Goal: Information Seeking & Learning: Check status

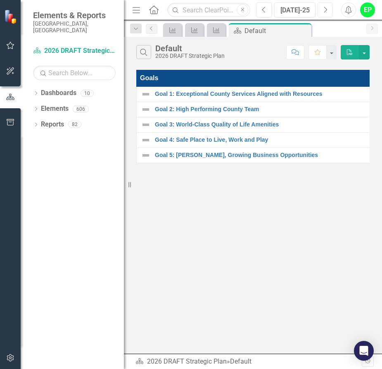
click at [329, 11] on button "Next" at bounding box center [325, 9] width 15 height 15
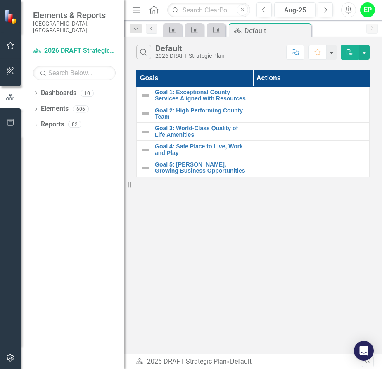
click at [361, 102] on td at bounding box center [311, 95] width 117 height 18
click at [202, 12] on input "text" at bounding box center [208, 10] width 83 height 14
paste input "Initial Review Only into % of Land Development Initial Reviews"
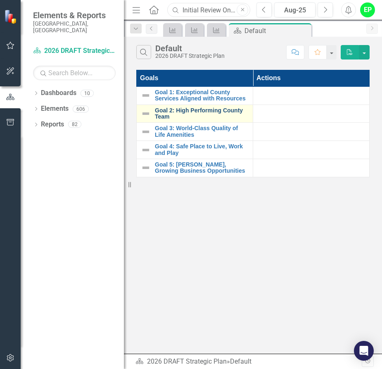
scroll to position [0, 126]
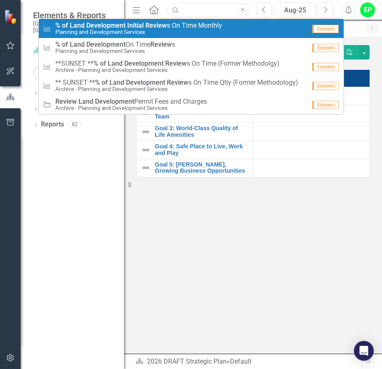
type input "Initial Review Only into % of Land Development Initial Reviews"
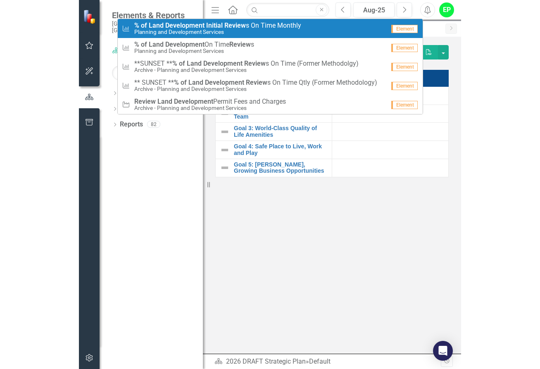
scroll to position [0, 0]
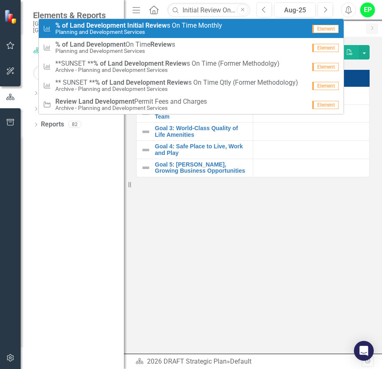
click at [179, 26] on span "% of Land Development Initial Review s On Time Monthly" at bounding box center [138, 25] width 167 height 7
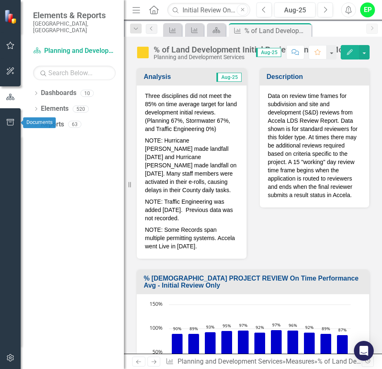
click at [0, 133] on div at bounding box center [10, 133] width 21 height 4
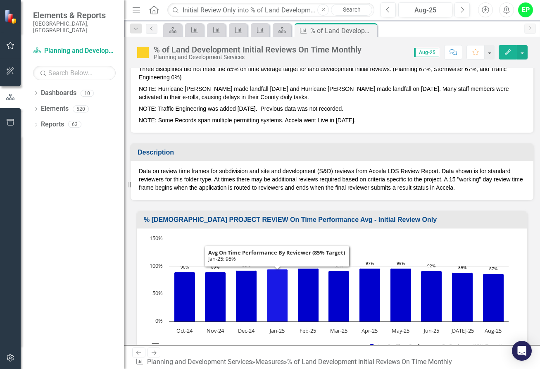
scroll to position [41, 0]
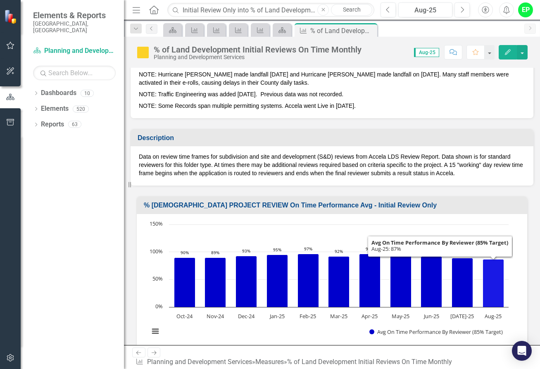
click at [450, 259] on icon "Aug-25, 86.92857143. Avg On Time Performance By Reviewer (85% Target)." at bounding box center [493, 283] width 21 height 48
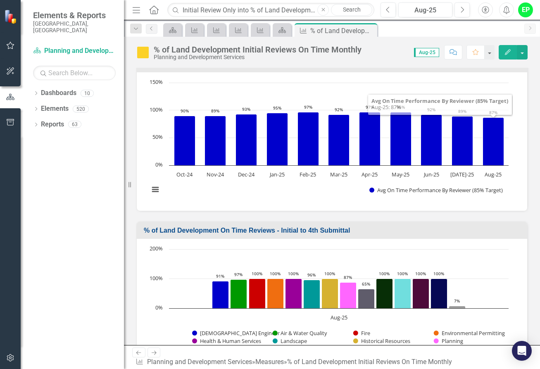
scroll to position [207, 0]
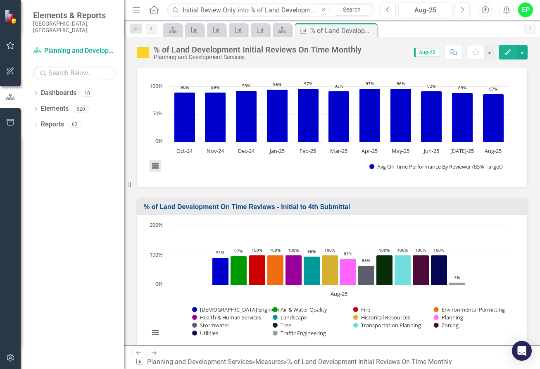
click at [155, 160] on button "View chart menu, Chart" at bounding box center [156, 166] width 12 height 12
click at [250, 188] on div "% of Land Development On Time Reviews - Initial to 4th Submittal Loading... Cha…" at bounding box center [332, 271] width 404 height 167
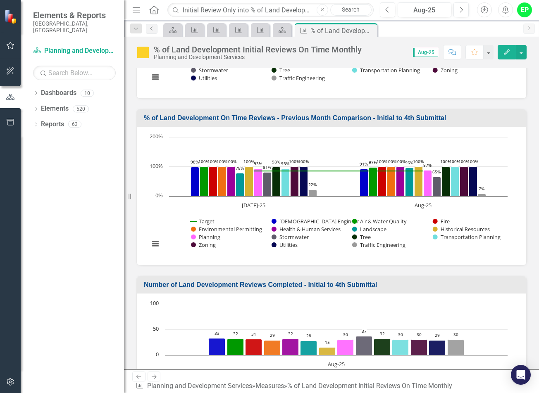
scroll to position [424, 0]
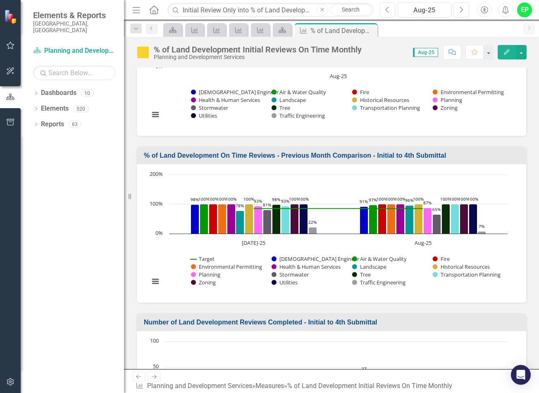
drag, startPoint x: 143, startPoint y: 129, endPoint x: 243, endPoint y: 130, distance: 100.4
click at [243, 147] on div "% of Land Development On Time Reviews - Previous Month Comparison - Initial to …" at bounding box center [331, 155] width 389 height 17
drag, startPoint x: 446, startPoint y: 130, endPoint x: 12, endPoint y: 188, distance: 438.3
click at [112, 126] on div "Elements & Reports [GEOGRAPHIC_DATA], [GEOGRAPHIC_DATA] Dashboard Planning and …" at bounding box center [269, 196] width 539 height 393
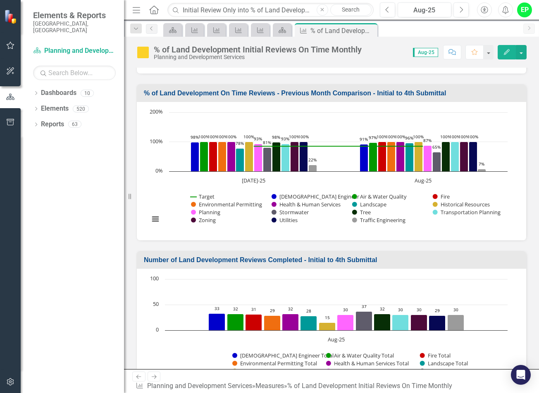
scroll to position [507, 0]
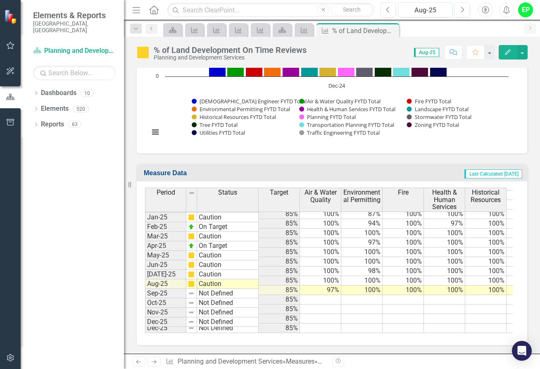
scroll to position [0, 36]
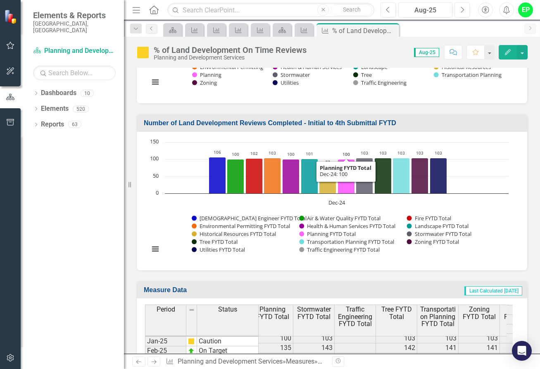
click at [336, 205] on text "Dec-24" at bounding box center [337, 202] width 17 height 7
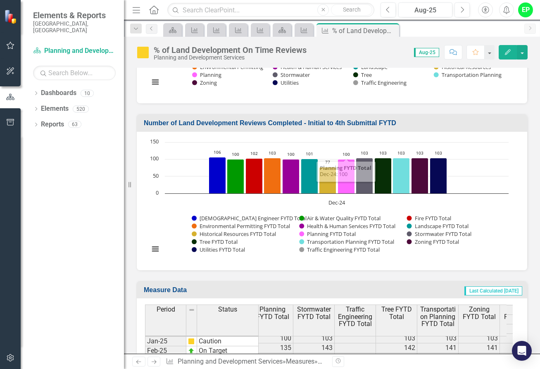
click at [336, 199] on text "Dec-24" at bounding box center [337, 202] width 17 height 7
click at [152, 248] on button "View chart menu, Chart" at bounding box center [156, 249] width 12 height 12
click at [201, 123] on h3 "Number of Land Development Reviews Completed - Initial to 4th Submittal FYTD" at bounding box center [333, 122] width 379 height 7
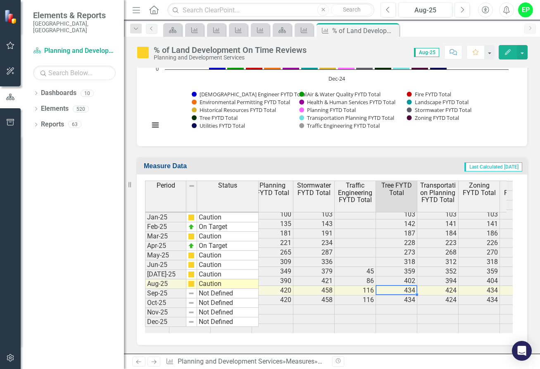
click at [407, 286] on td "434" at bounding box center [396, 291] width 41 height 10
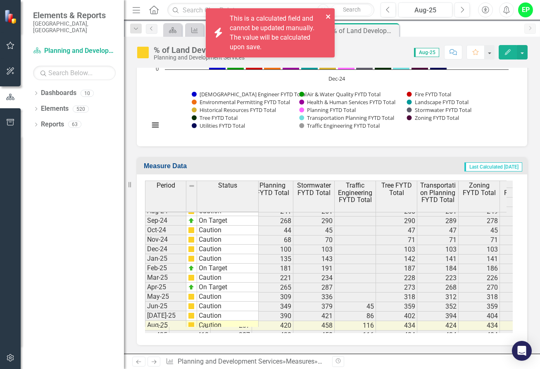
click at [326, 15] on icon "close" at bounding box center [328, 16] width 4 height 4
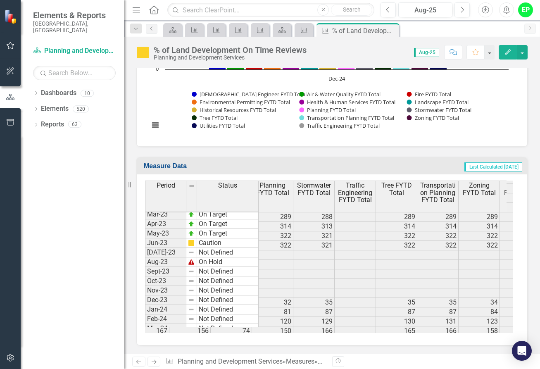
scroll to position [1103, 0]
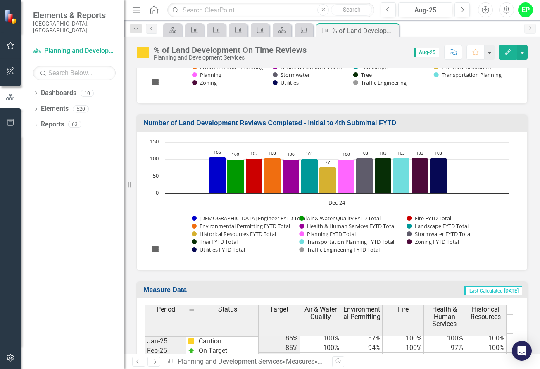
click at [138, 121] on div "Number of Land Development Reviews Completed - Initial to 4th Submittal FYTD" at bounding box center [332, 122] width 391 height 17
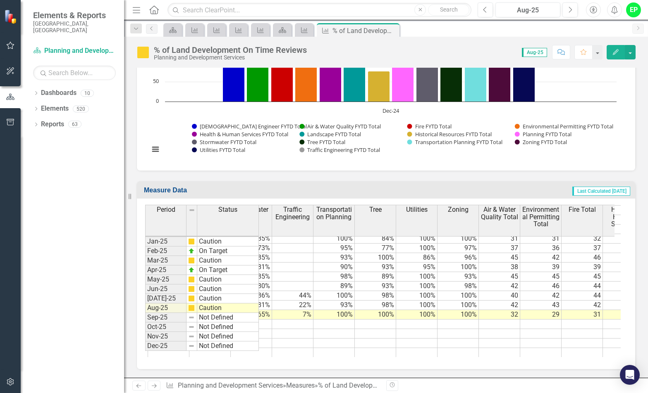
scroll to position [0, 412]
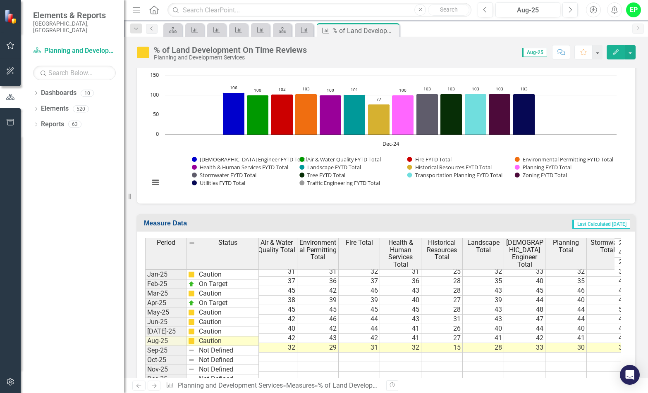
drag, startPoint x: 128, startPoint y: 196, endPoint x: 119, endPoint y: 195, distance: 9.1
click at [119, 195] on div "Elements & Reports [GEOGRAPHIC_DATA], [GEOGRAPHIC_DATA] Dashboard Planning and …" at bounding box center [62, 196] width 124 height 393
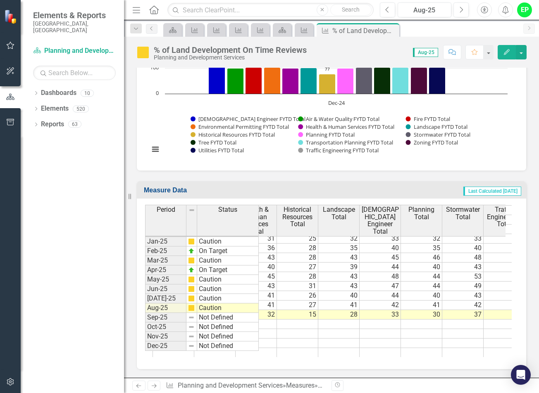
scroll to position [0, 756]
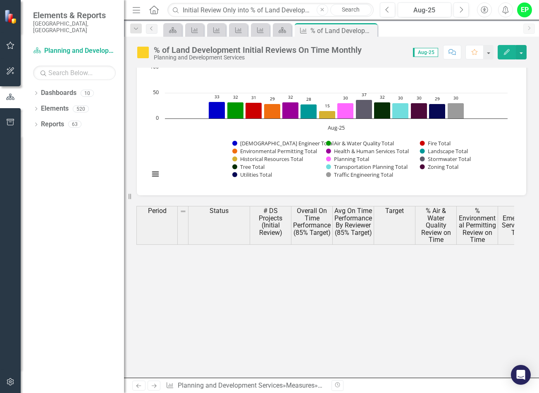
scroll to position [992, 0]
